Goal: Use online tool/utility: Utilize a website feature to perform a specific function

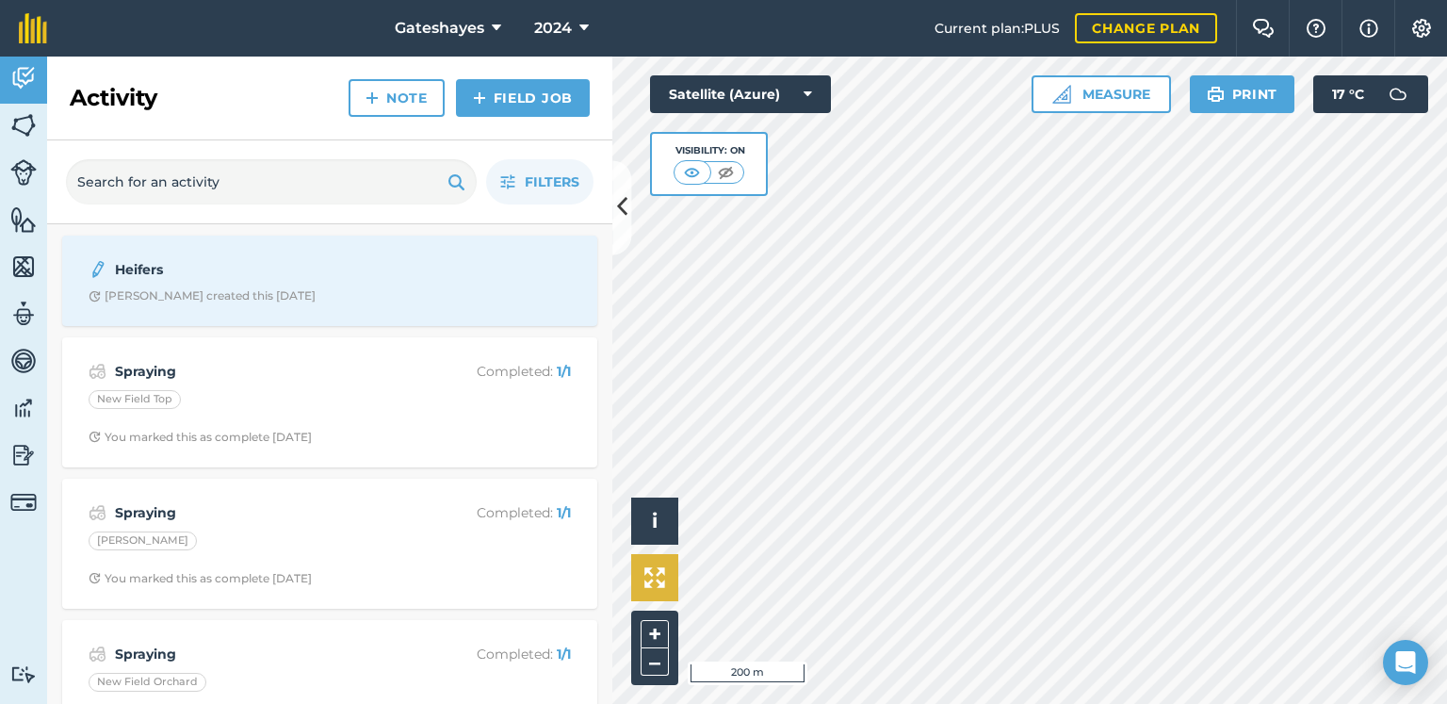
click at [664, 589] on div "Hello i © 2025 TomTom, Microsoft 200 m + – Satellite (Azure) Visibility: On Mea…" at bounding box center [1029, 380] width 835 height 647
click at [1143, 101] on button "Measure" at bounding box center [1100, 94] width 139 height 38
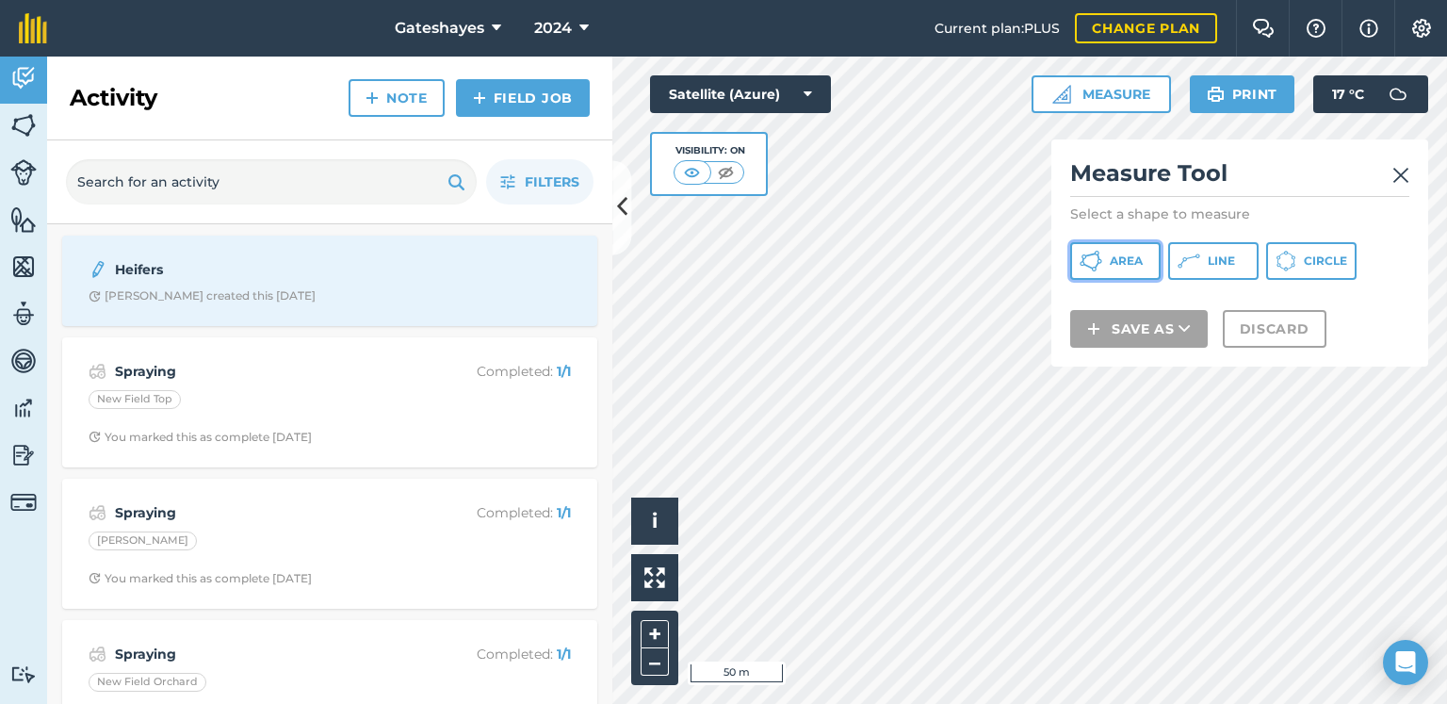
click at [1115, 260] on span "Area" at bounding box center [1126, 260] width 33 height 15
click at [1209, 255] on span "Line" at bounding box center [1221, 260] width 27 height 15
click at [1405, 176] on img at bounding box center [1400, 175] width 17 height 23
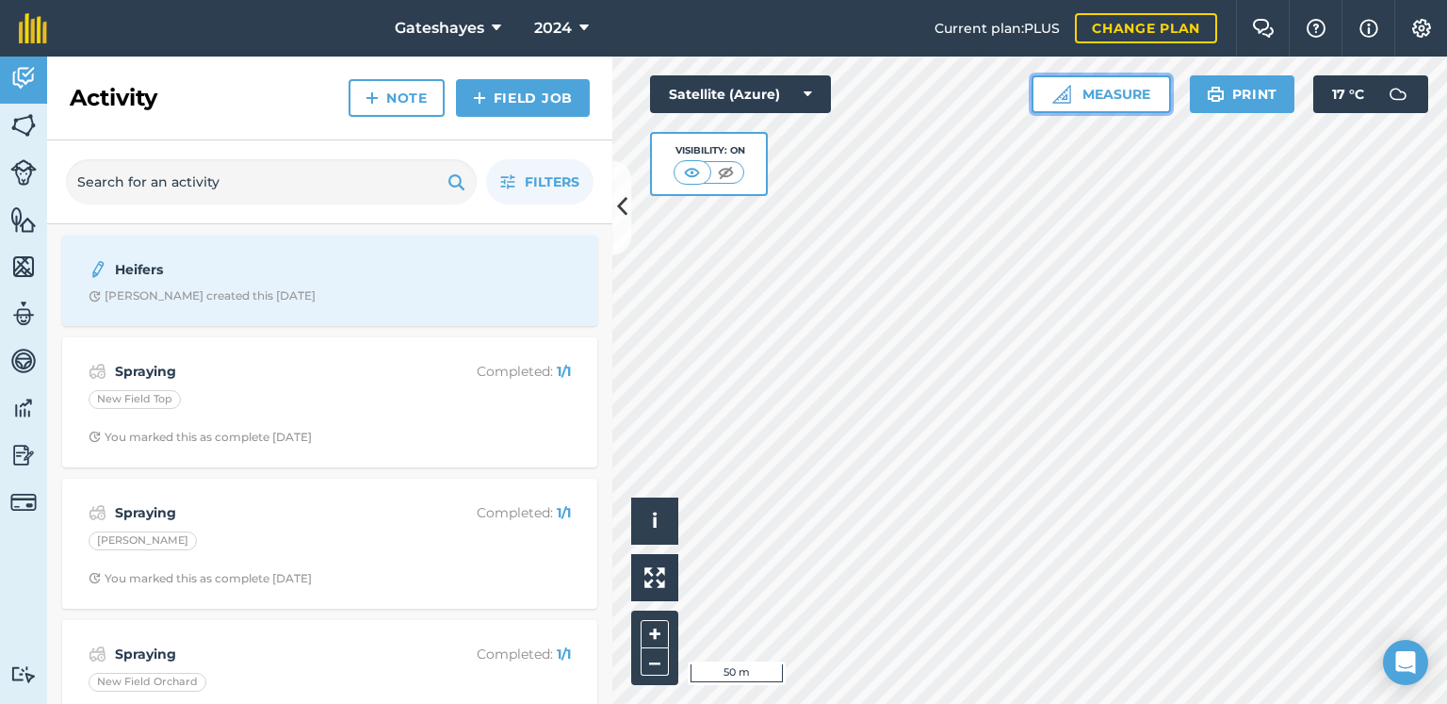
click at [1098, 99] on button "Measure" at bounding box center [1100, 94] width 139 height 38
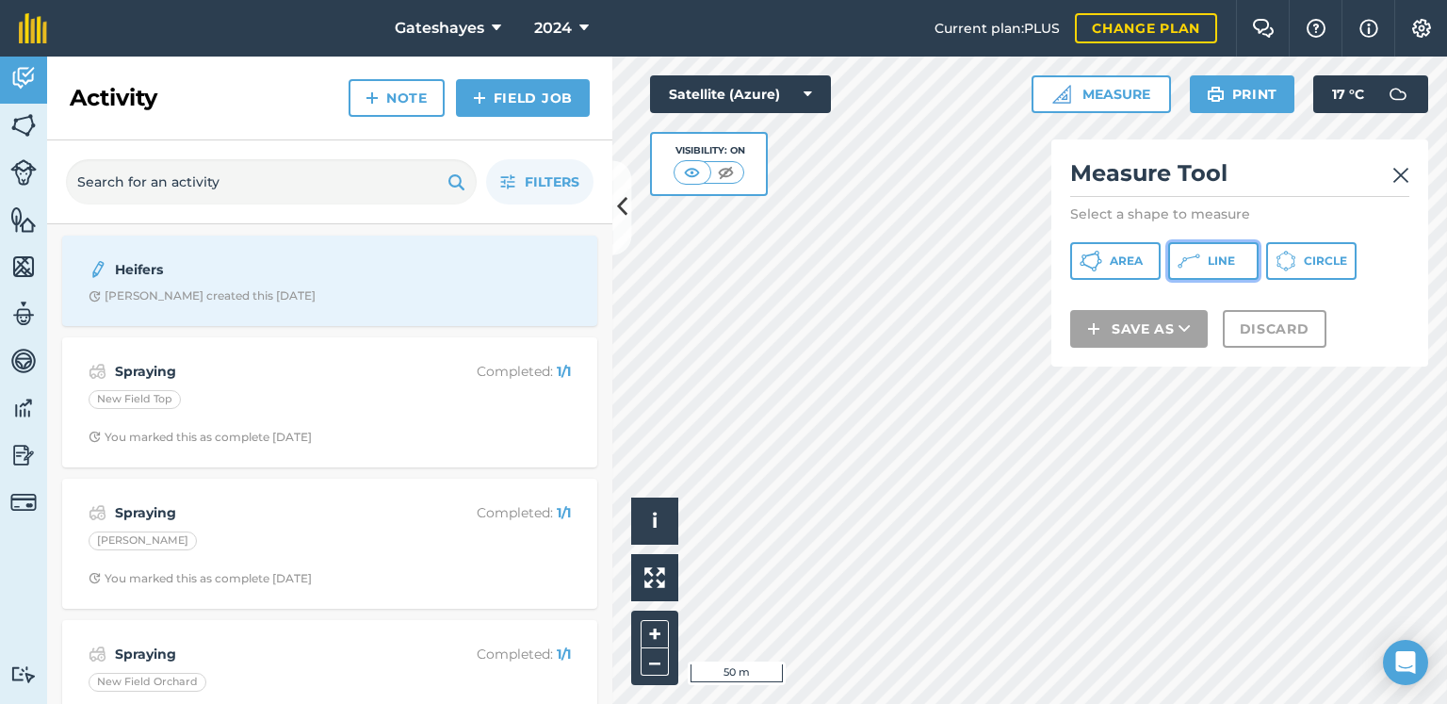
click at [1213, 257] on span "Line" at bounding box center [1221, 260] width 27 height 15
click at [1403, 173] on img at bounding box center [1400, 175] width 17 height 23
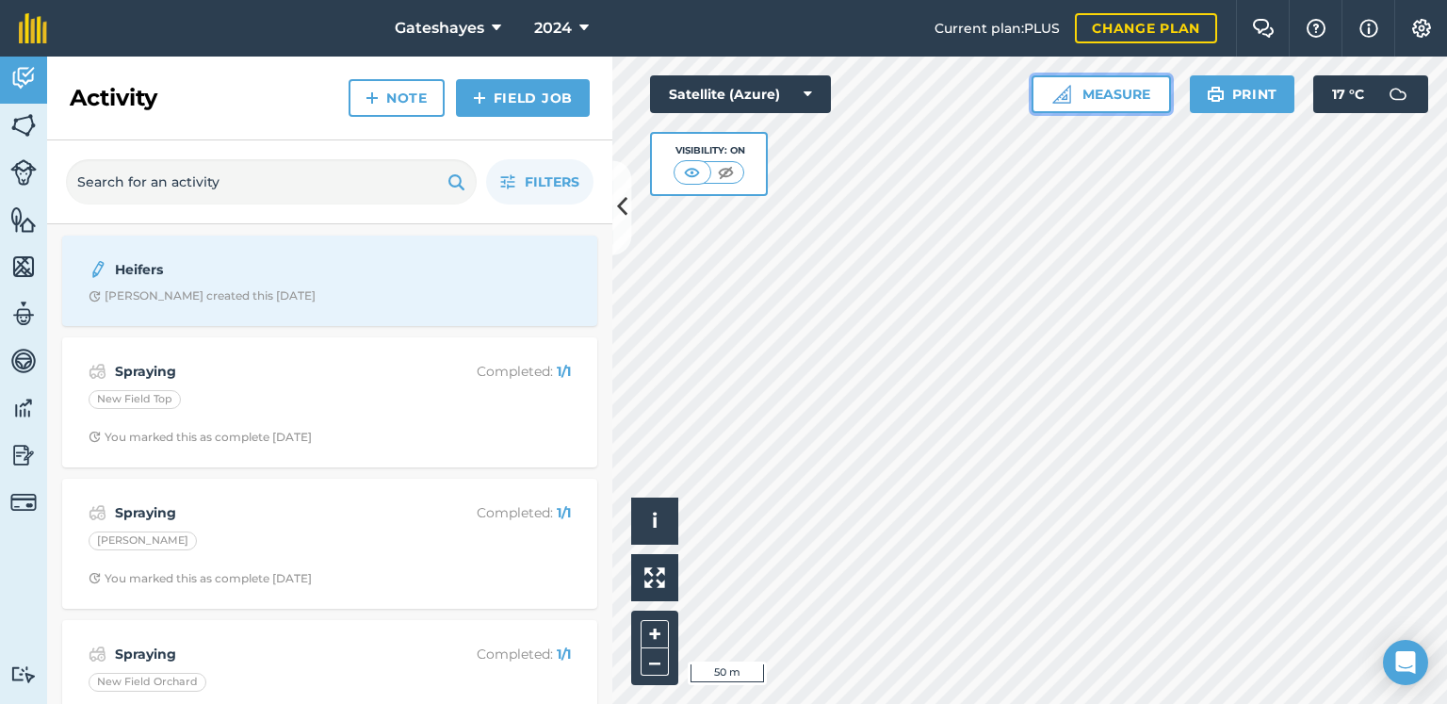
click at [1134, 100] on button "Measure" at bounding box center [1100, 94] width 139 height 38
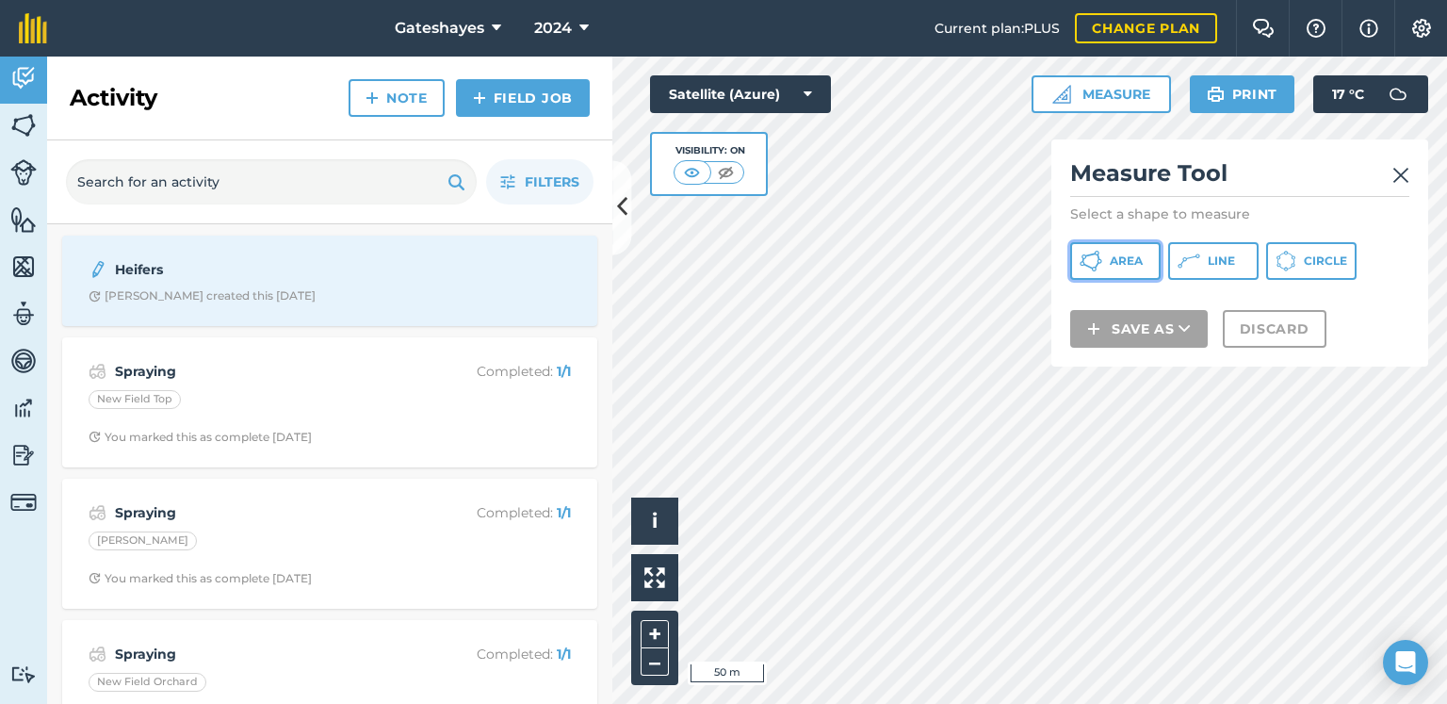
click at [1133, 264] on span "Area" at bounding box center [1126, 260] width 33 height 15
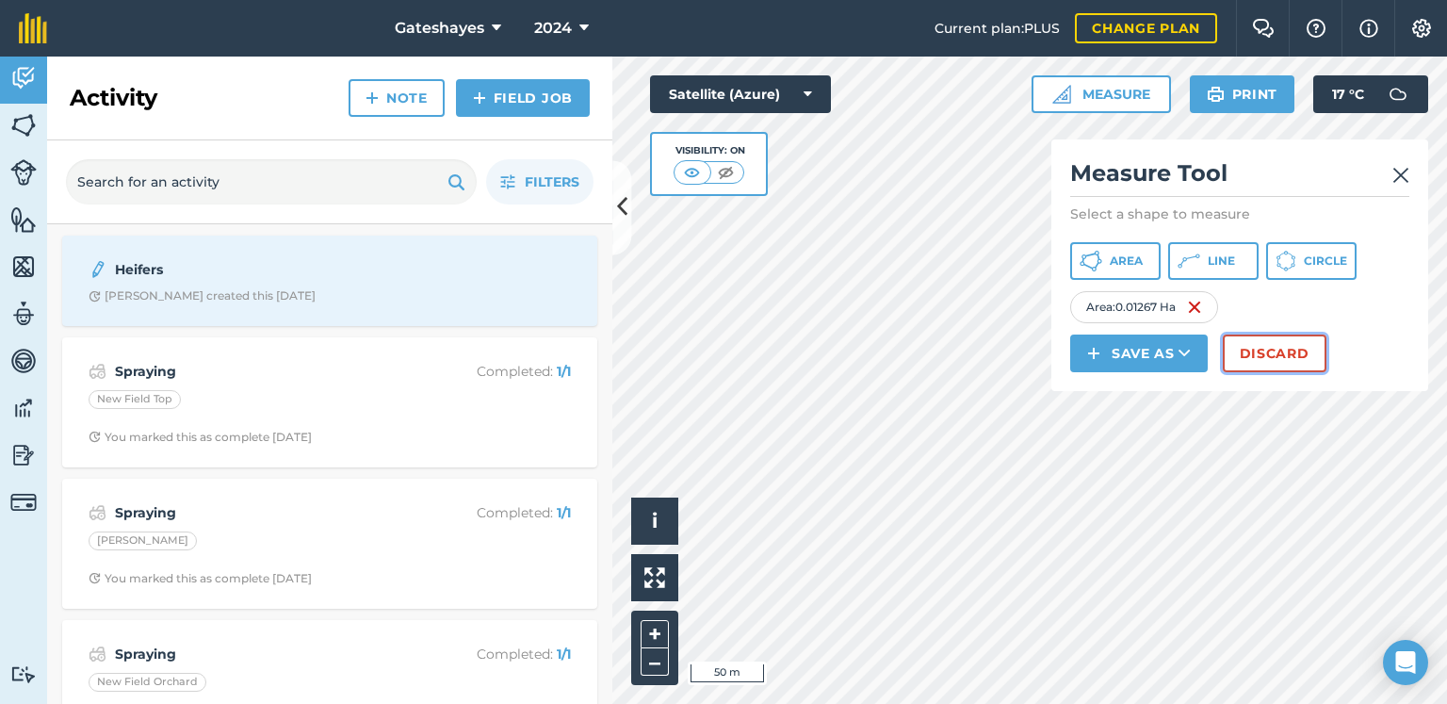
click at [1246, 351] on button "Discard" at bounding box center [1275, 353] width 104 height 38
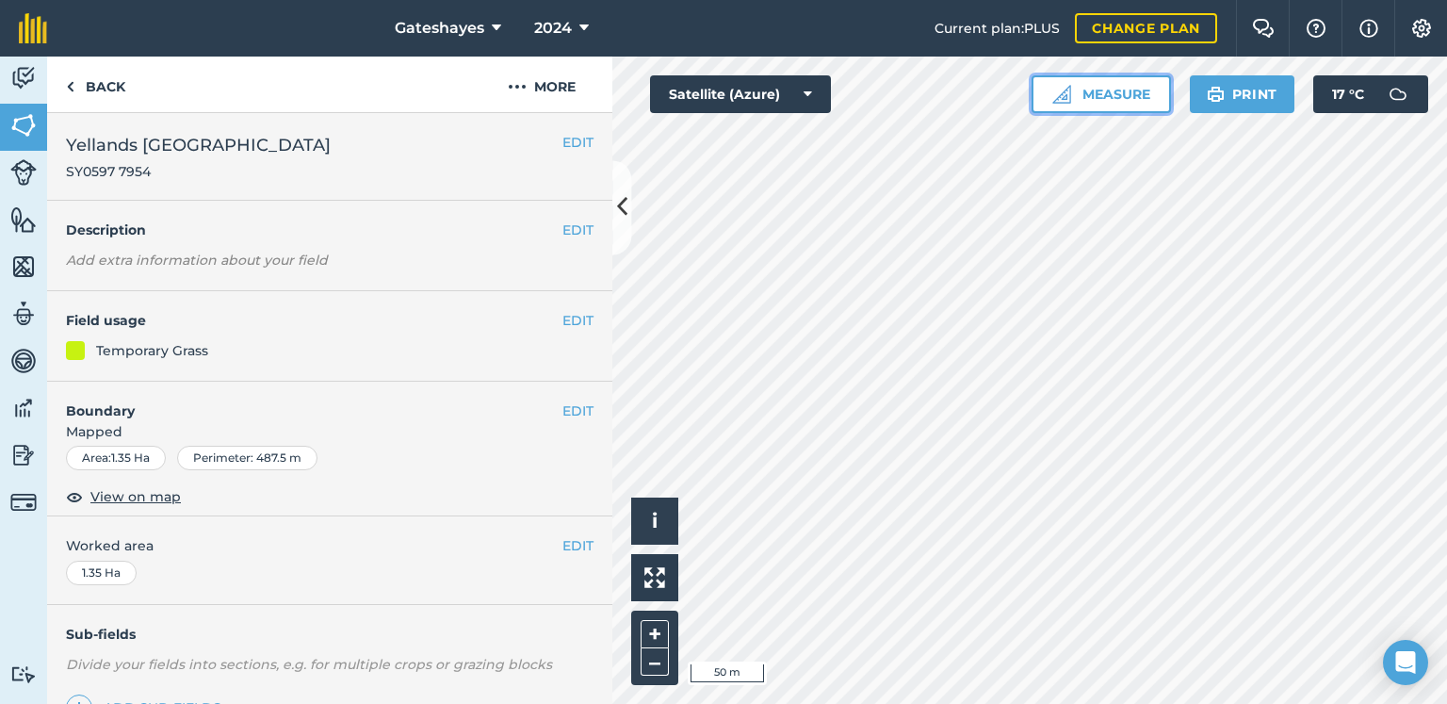
click at [1136, 100] on button "Measure" at bounding box center [1100, 94] width 139 height 38
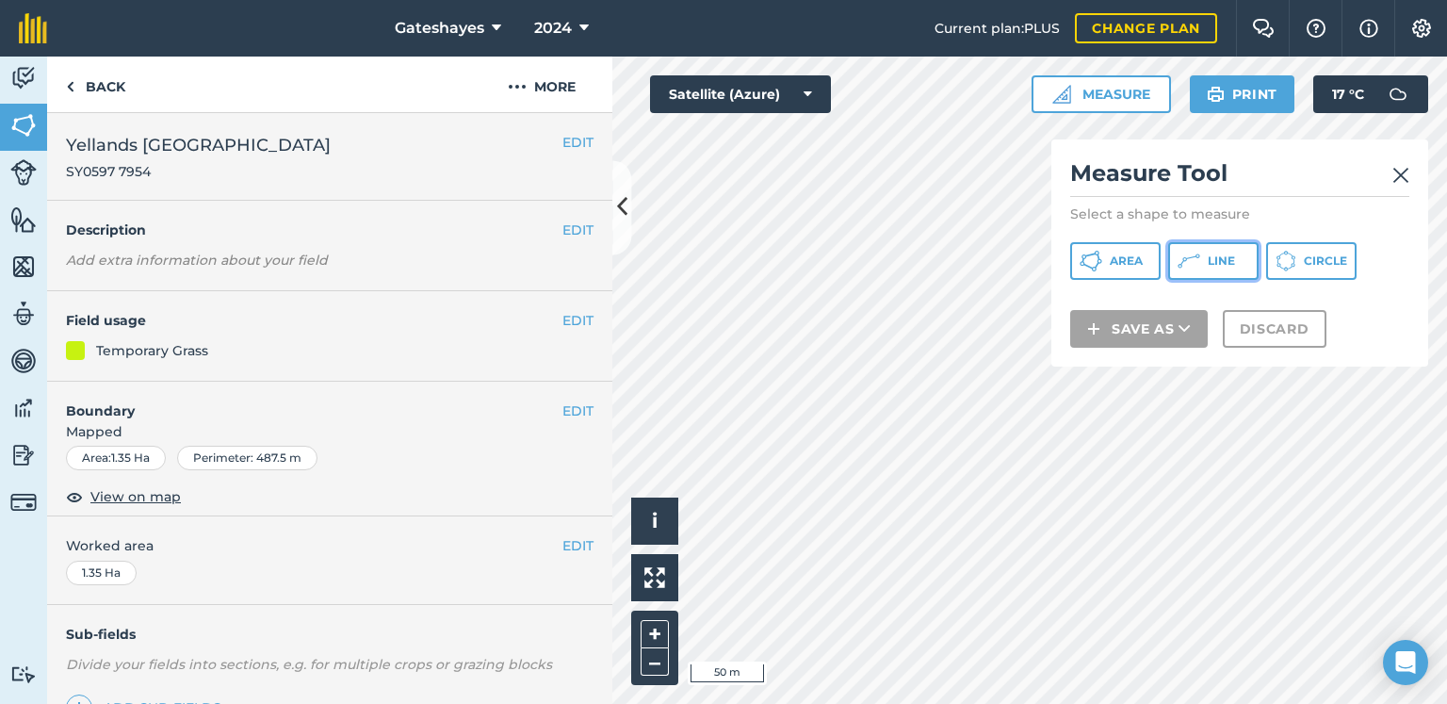
click at [1178, 263] on icon at bounding box center [1188, 261] width 23 height 23
click at [1408, 168] on img at bounding box center [1400, 175] width 17 height 23
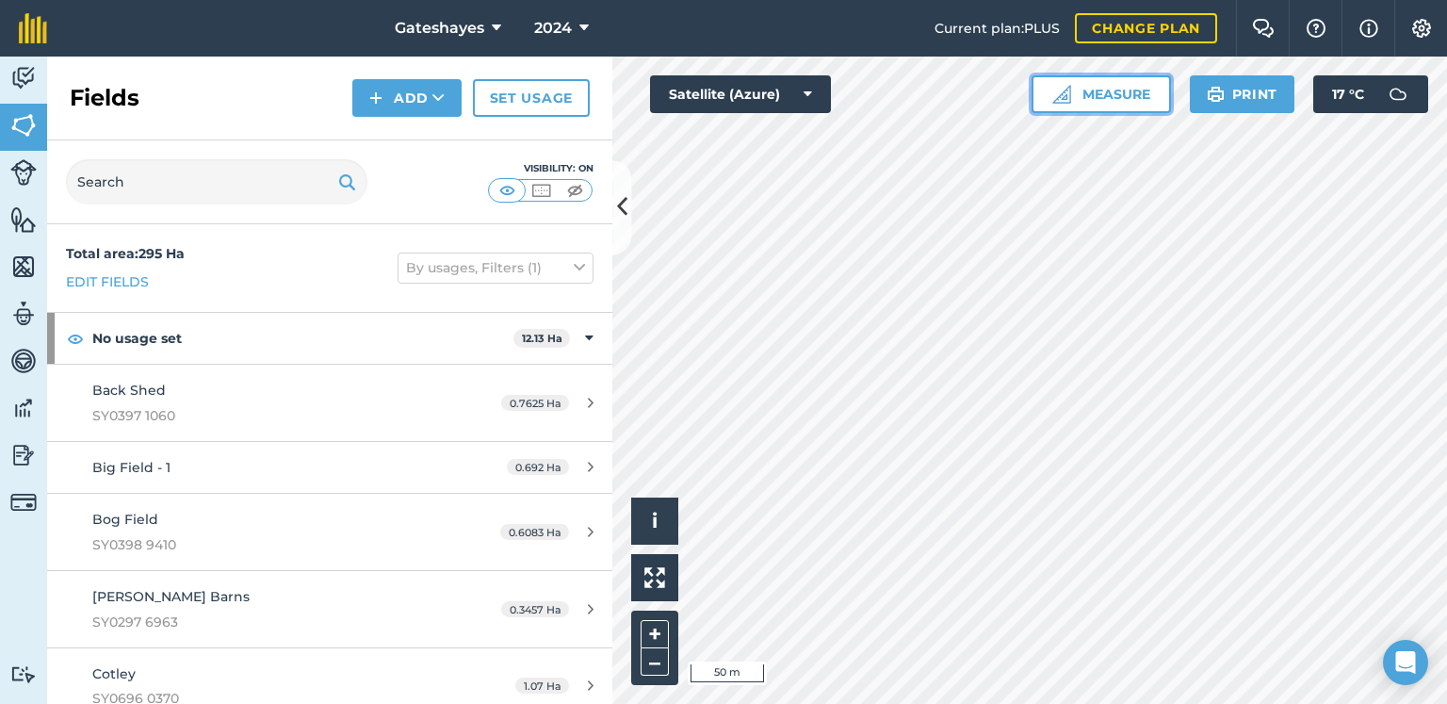
click at [1124, 97] on button "Measure" at bounding box center [1100, 94] width 139 height 38
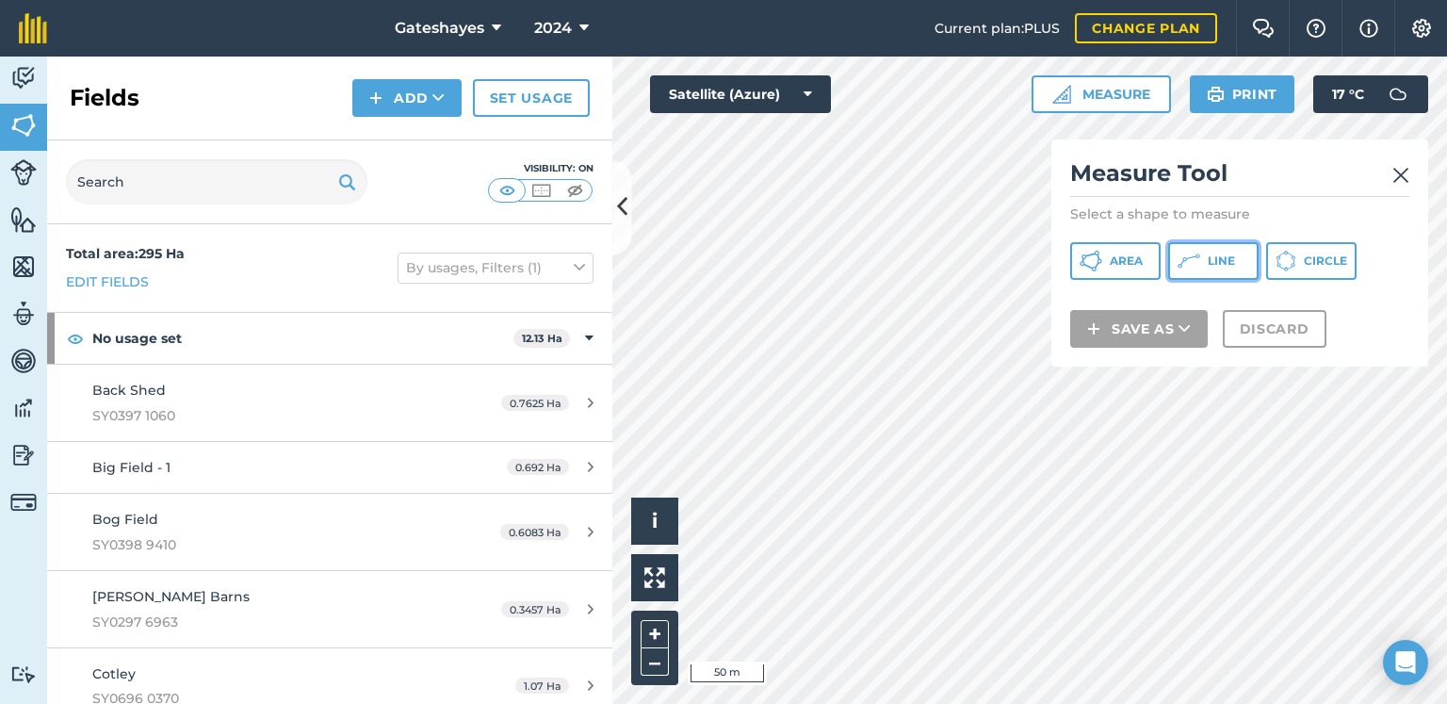
click at [1202, 261] on button "Line" at bounding box center [1213, 261] width 90 height 38
click at [1396, 173] on img at bounding box center [1400, 175] width 17 height 23
